Goal: Task Accomplishment & Management: Manage account settings

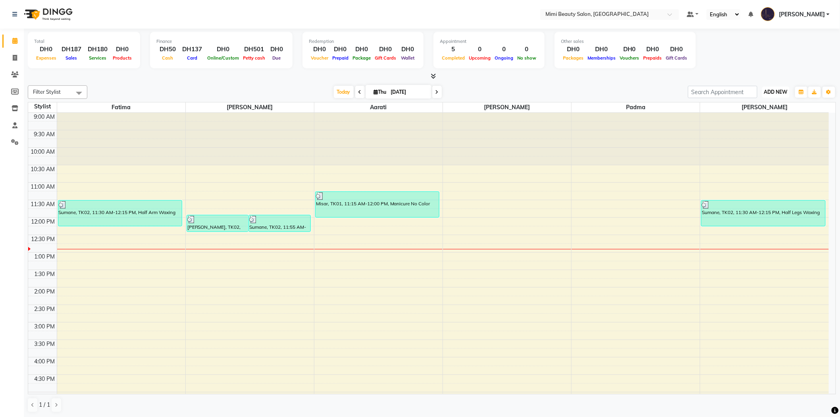
click at [784, 96] on button "ADD NEW Toggle Dropdown" at bounding box center [775, 91] width 27 height 11
click at [762, 111] on button "Add Appointment" at bounding box center [758, 107] width 63 height 10
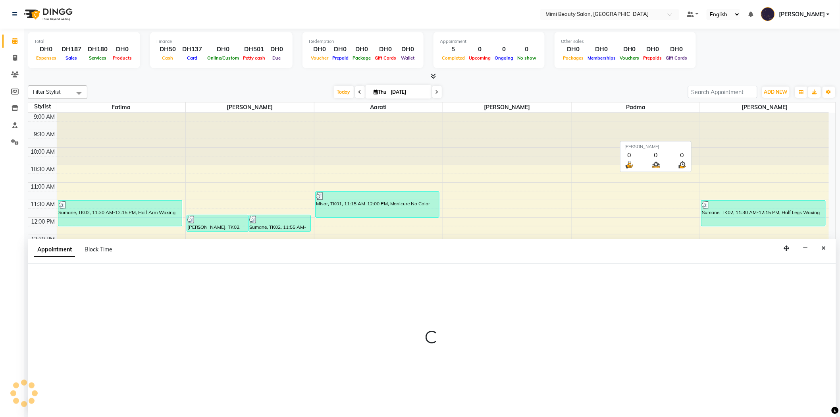
scroll to position [0, 0]
select select "tentative"
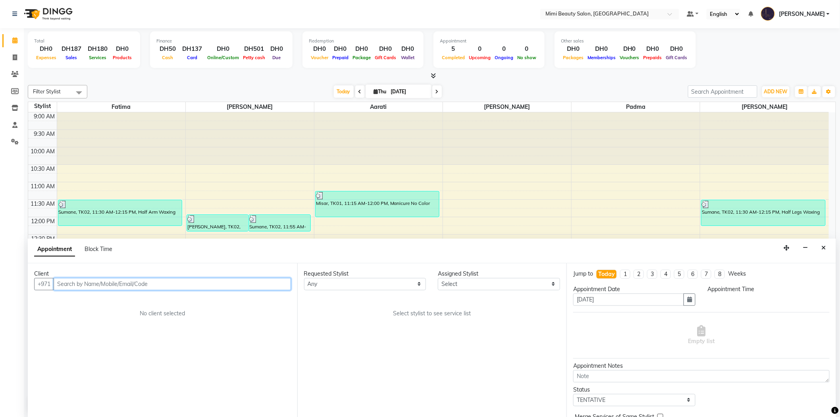
select select "600"
click at [86, 298] on span "[PERSON_NAME]" at bounding box center [89, 301] width 51 height 8
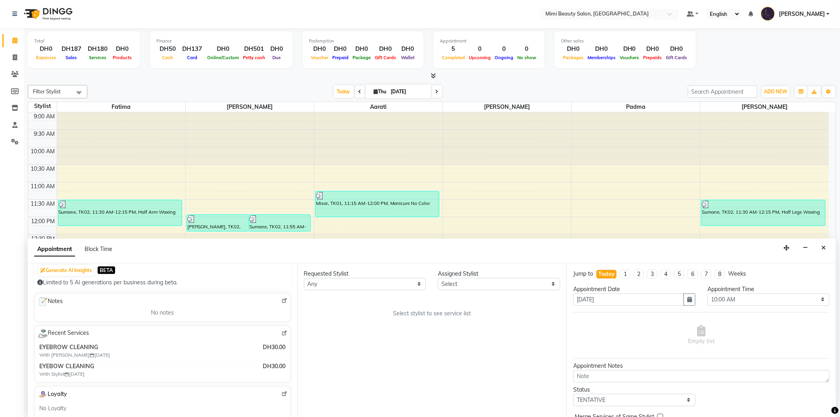
scroll to position [88, 0]
type input "05******81"
click at [329, 290] on div "Requested Stylist Any [PERSON_NAME] [PERSON_NAME] [PERSON_NAME] Padma Assigned …" at bounding box center [431, 340] width 269 height 154
click at [334, 280] on select "Any [PERSON_NAME] [PERSON_NAME] [PERSON_NAME] Padma" at bounding box center [365, 284] width 122 height 12
select select "52700"
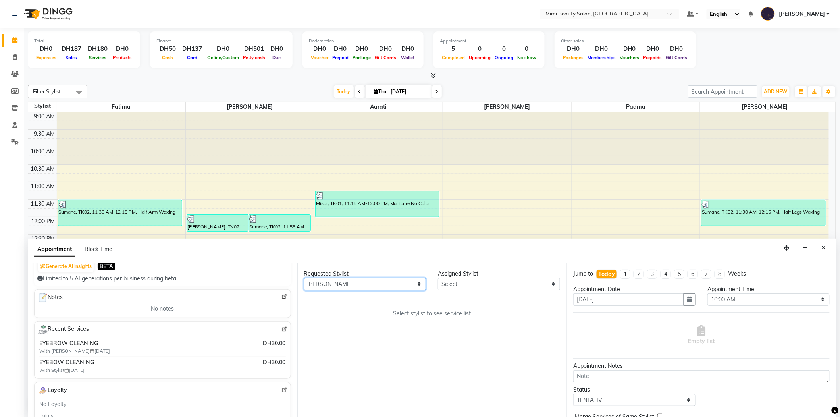
click at [304, 278] on select "Any [PERSON_NAME] [PERSON_NAME] [PERSON_NAME] Padma" at bounding box center [365, 284] width 122 height 12
select select "52700"
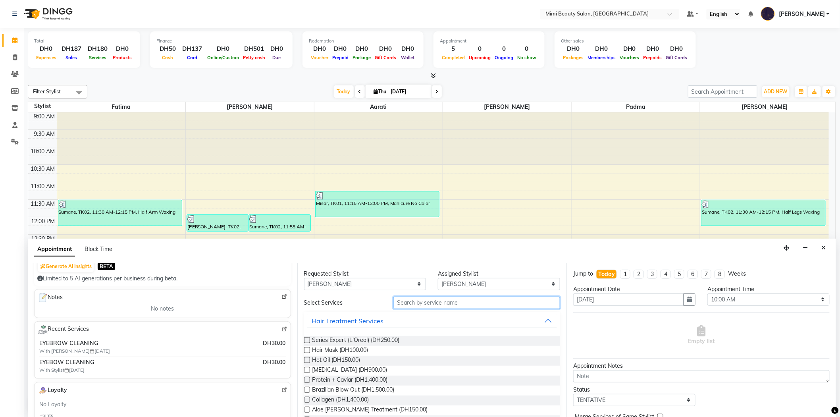
click at [414, 303] on input "text" at bounding box center [476, 302] width 167 height 12
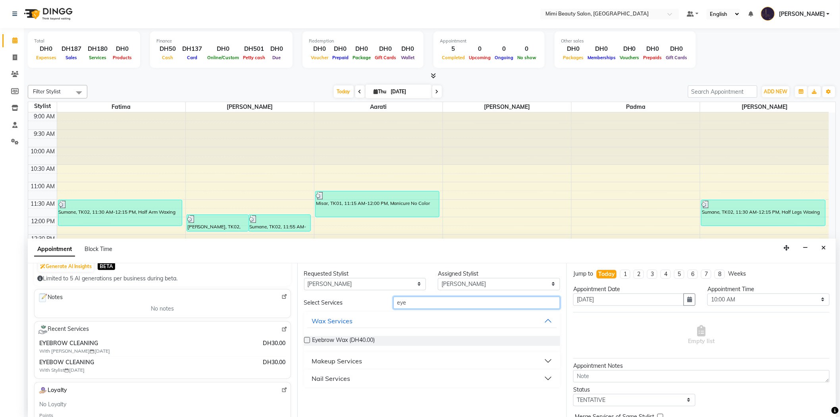
type input "eye"
click at [380, 358] on button "Makeup Services" at bounding box center [432, 361] width 250 height 14
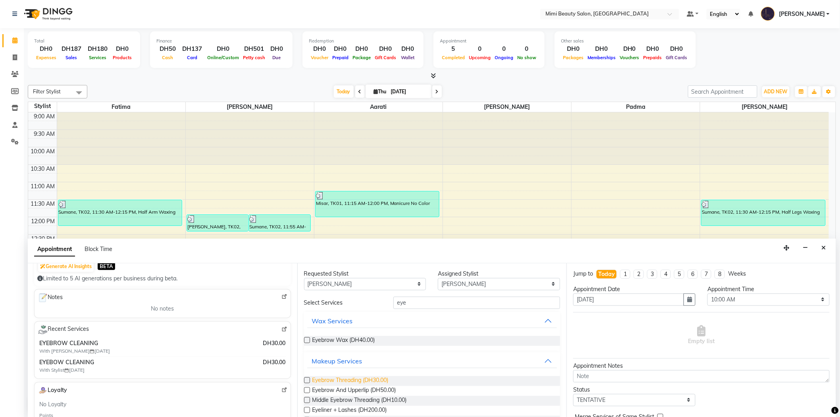
click at [364, 376] on span "Eyebrow Threading (DH30.00)" at bounding box center [350, 381] width 76 height 10
checkbox input "false"
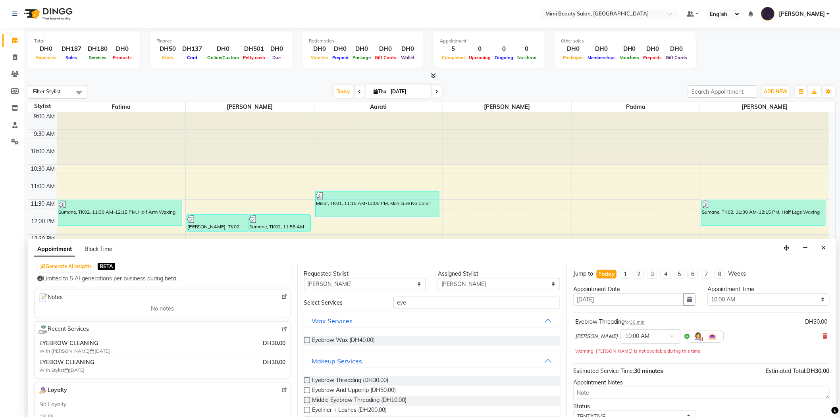
scroll to position [44, 0]
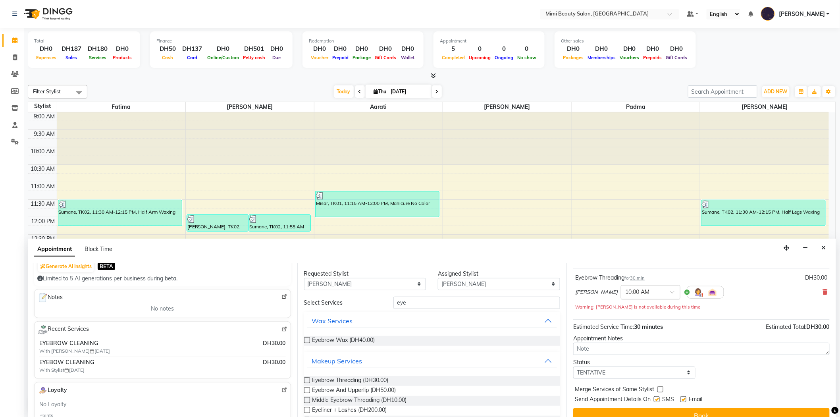
click at [639, 288] on div at bounding box center [650, 291] width 59 height 8
click at [621, 313] on div "01:00 PM" at bounding box center [650, 315] width 59 height 15
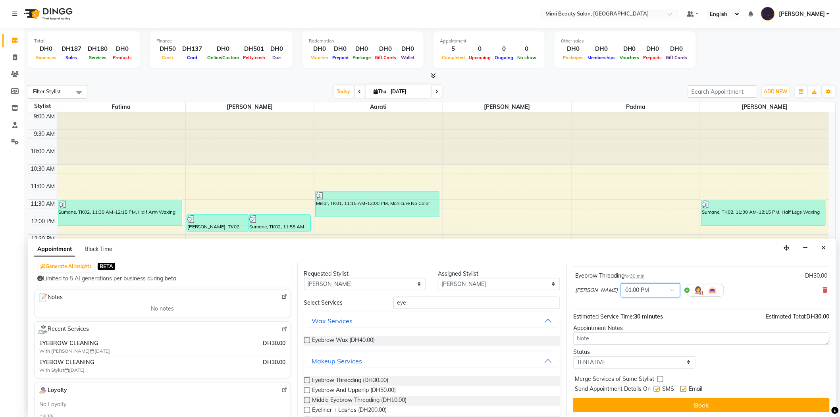
scroll to position [47, 0]
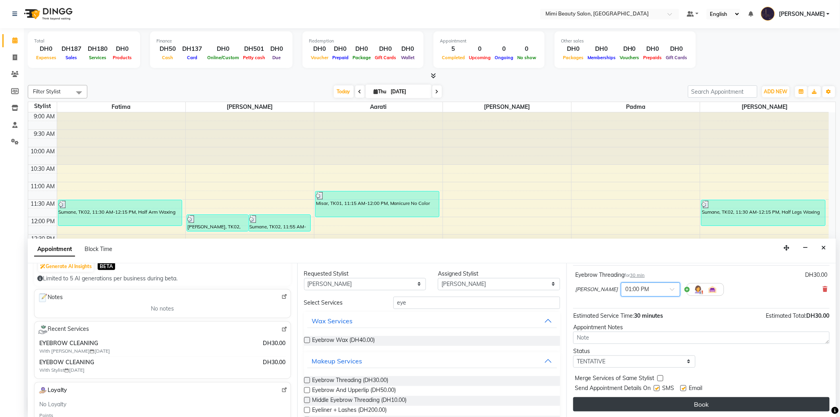
click at [700, 402] on button "Book" at bounding box center [701, 404] width 256 height 14
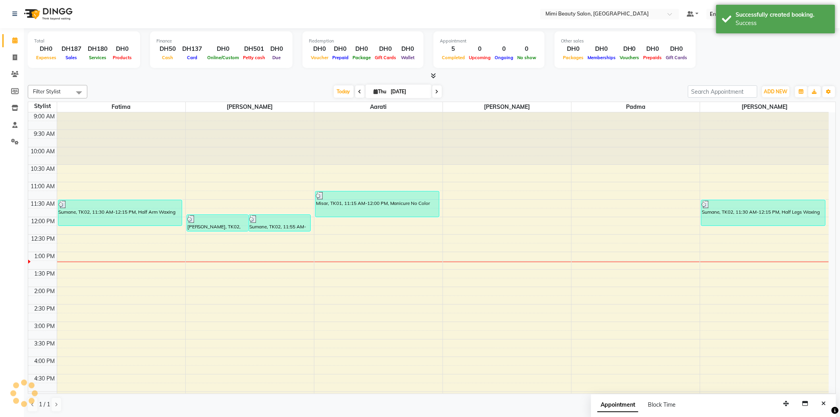
scroll to position [0, 0]
click at [252, 263] on div "[PERSON_NAME], TK03, 01:00 PM-01:30 PM, Eyebrow Threading" at bounding box center [248, 261] width 123 height 16
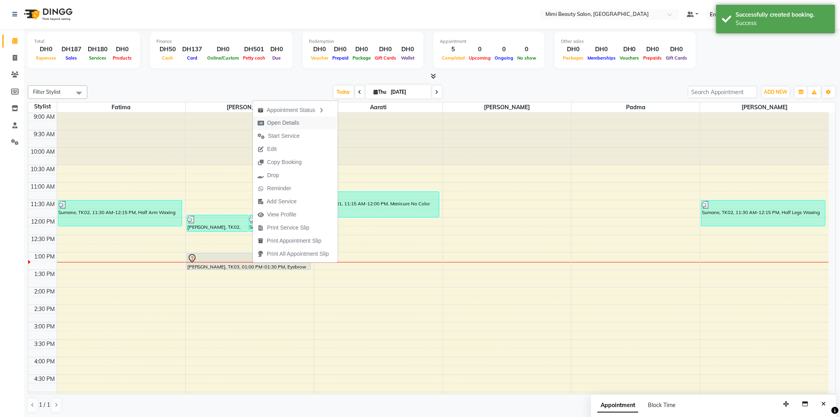
click at [304, 123] on button "Open Details" at bounding box center [295, 122] width 85 height 13
select select "7"
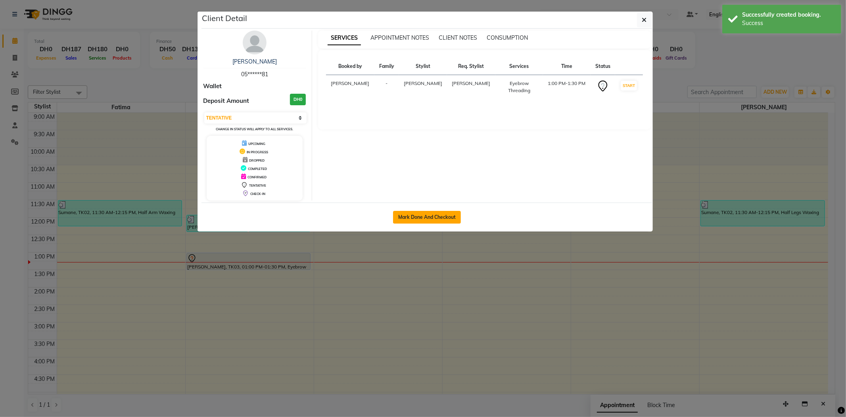
click at [428, 217] on button "Mark Done And Checkout" at bounding box center [427, 217] width 68 height 13
select select "service"
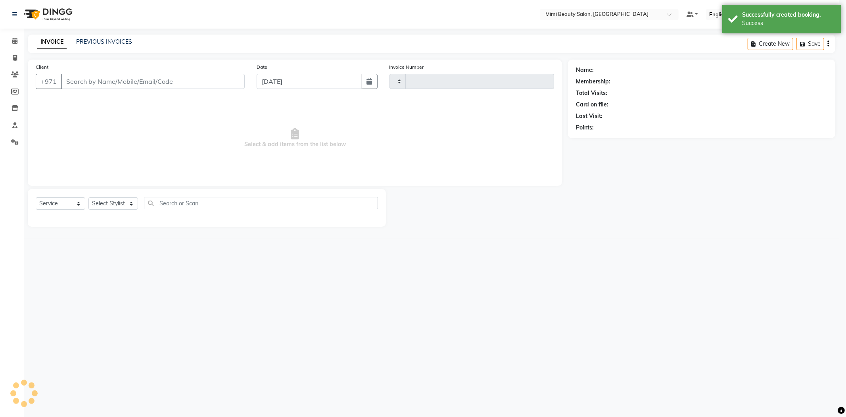
type input "1487"
select select "6756"
type input "05******81"
select select "52700"
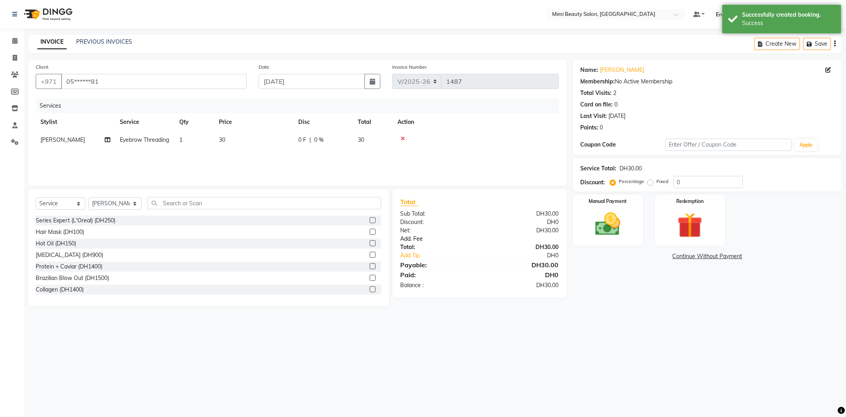
click at [415, 238] on link "Add. Fee" at bounding box center [479, 238] width 171 height 8
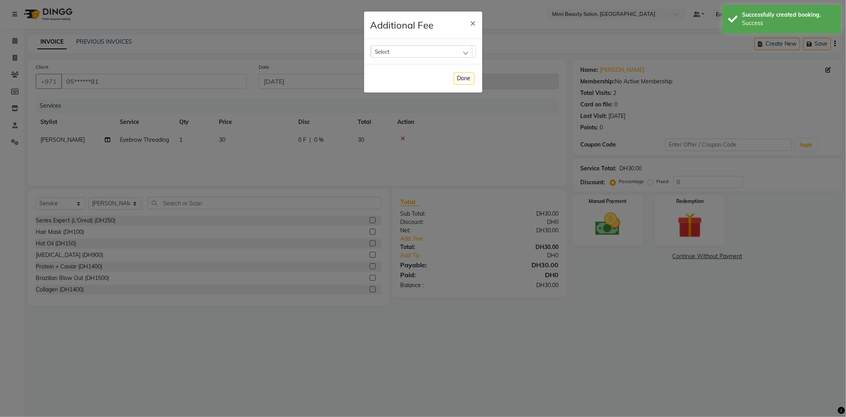
click at [429, 50] on div "Select" at bounding box center [422, 51] width 102 height 12
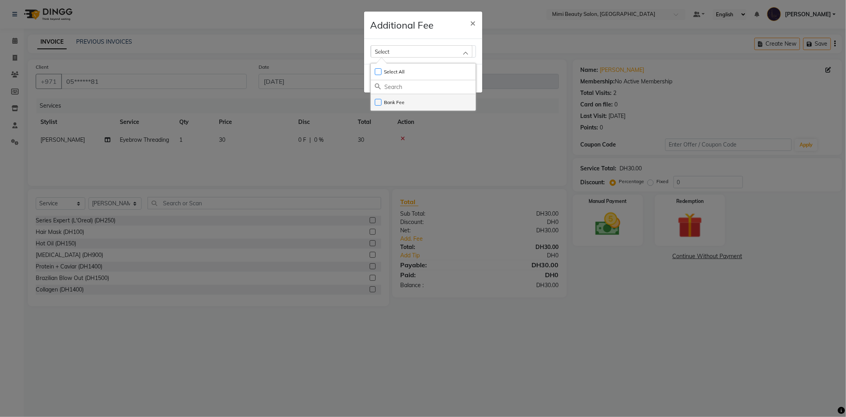
click at [394, 101] on label "Bank Fee" at bounding box center [390, 102] width 30 height 7
checkbox input "true"
click at [450, 21] on div "Additional Fee ×" at bounding box center [423, 25] width 118 height 27
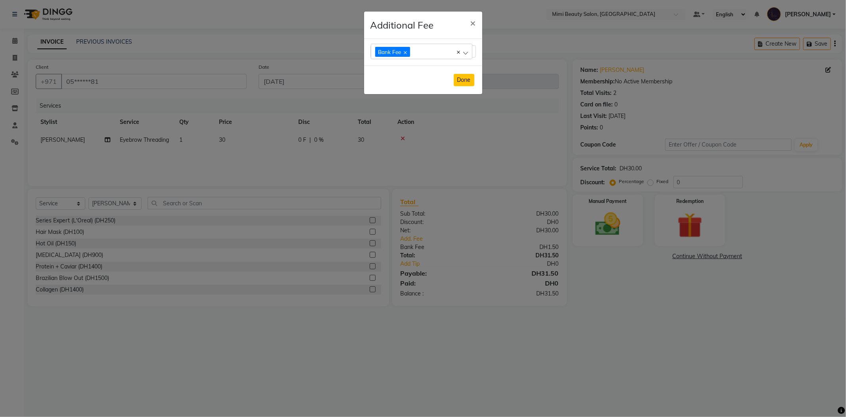
click at [465, 83] on button "Done" at bounding box center [464, 80] width 21 height 12
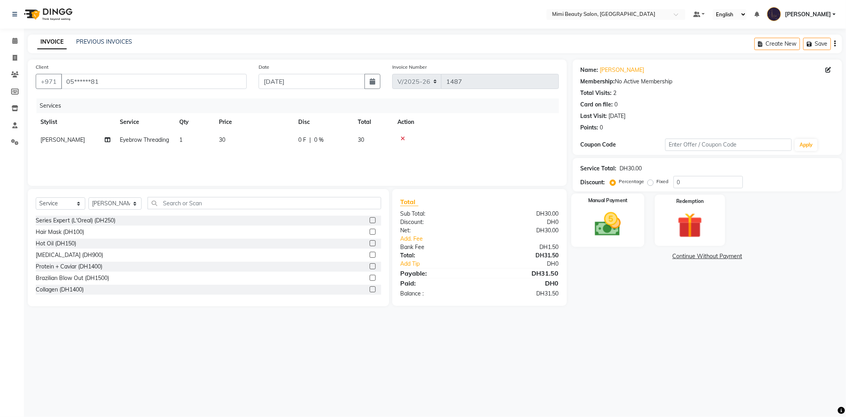
click at [608, 217] on img at bounding box center [608, 224] width 42 height 30
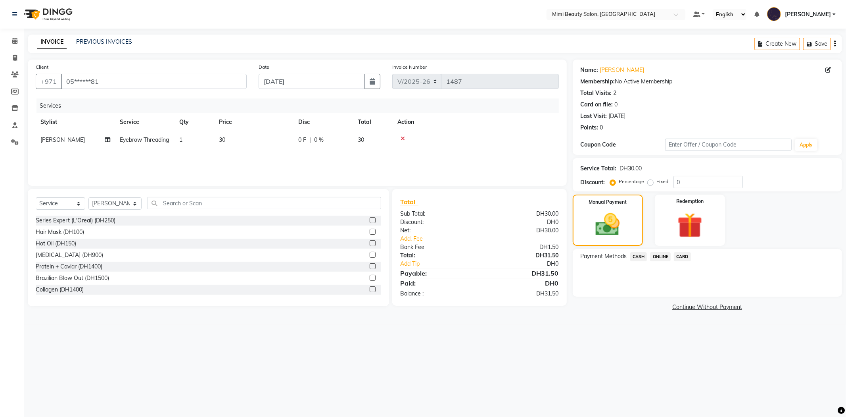
click at [680, 255] on span "CARD" at bounding box center [682, 256] width 17 height 9
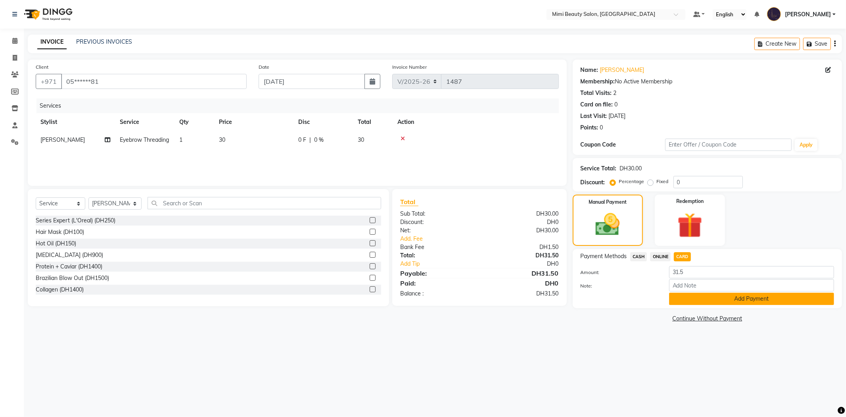
click at [700, 302] on button "Add Payment" at bounding box center [751, 298] width 165 height 12
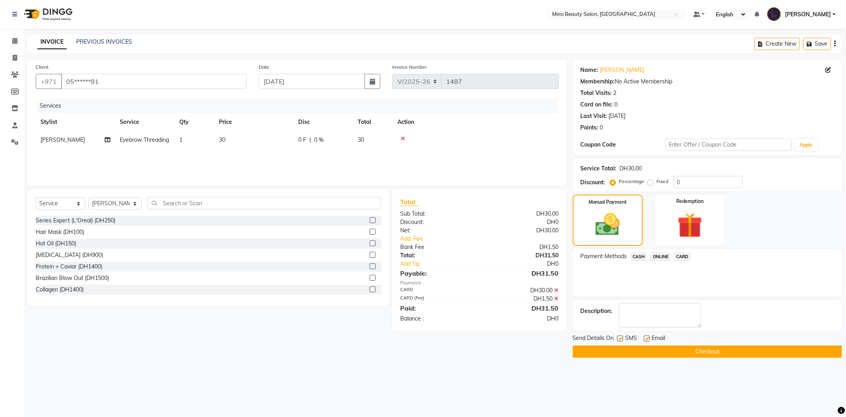
click at [693, 352] on button "Checkout" at bounding box center [707, 351] width 269 height 12
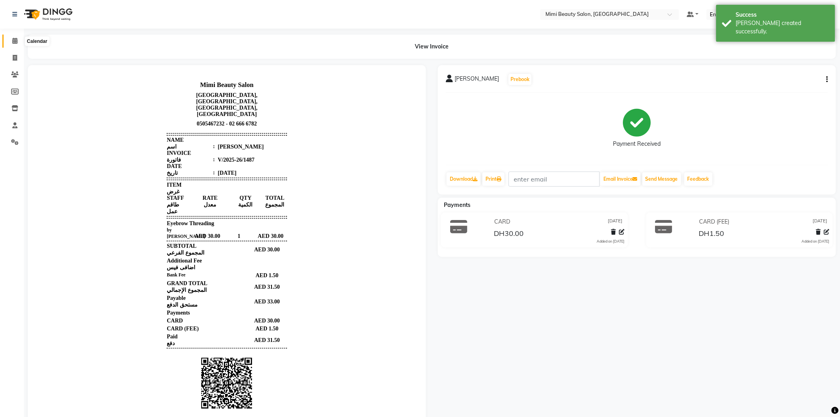
click at [13, 41] on icon at bounding box center [14, 41] width 5 height 6
